Goal: Obtain resource: Obtain resource

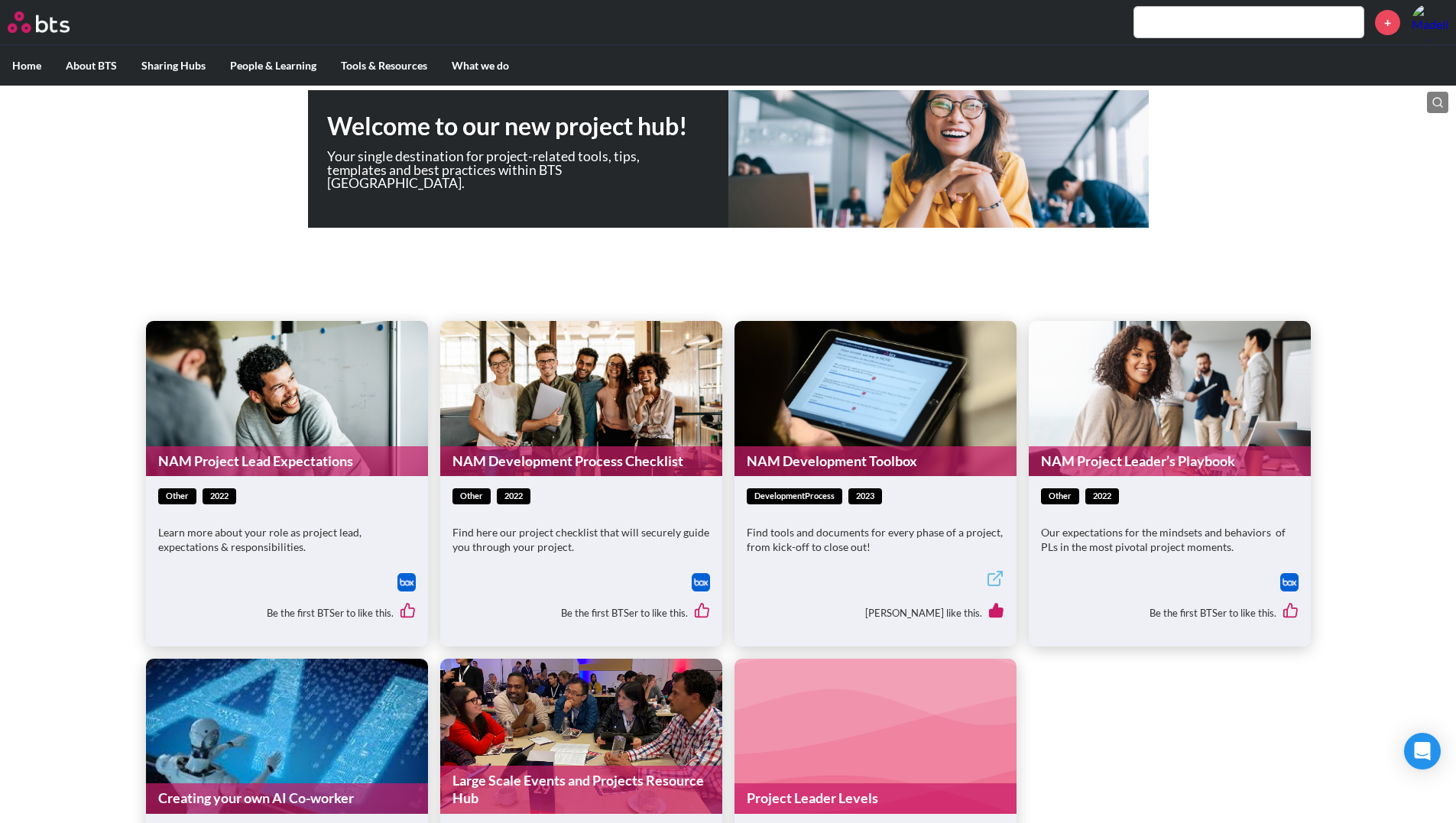
scroll to position [208, 0]
click at [831, 462] on link "NAM Development Toolbox" at bounding box center [876, 460] width 283 height 30
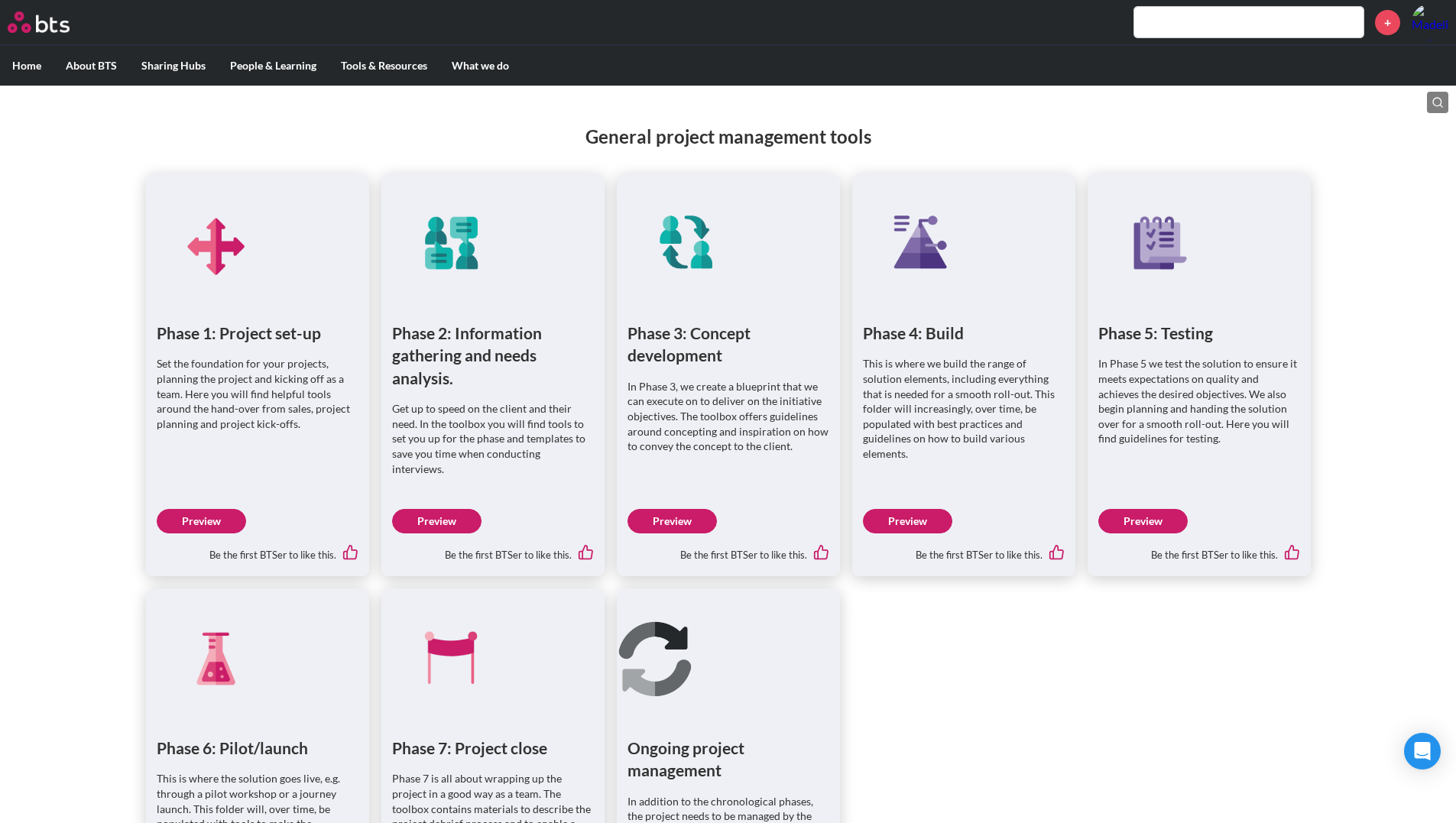
scroll to position [712, 0]
click at [665, 508] on link "Preview" at bounding box center [672, 520] width 89 height 24
click at [658, 508] on link "Preview" at bounding box center [672, 520] width 89 height 24
